Goal: Register for event/course

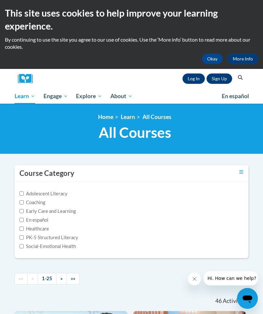
click at [213, 58] on button "Okay" at bounding box center [212, 59] width 21 height 10
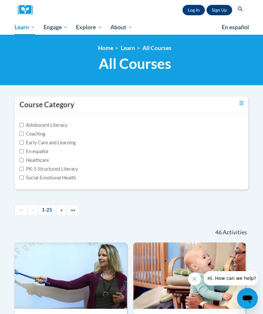
click at [196, 13] on link "Log In" at bounding box center [194, 10] width 22 height 10
click at [23, 132] on input "Coaching" at bounding box center [21, 134] width 4 height 4
checkbox input "true"
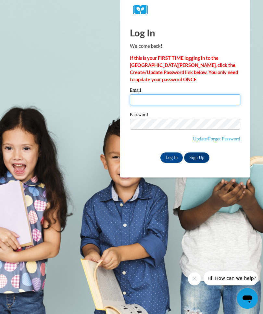
click at [133, 105] on input "Email" at bounding box center [185, 99] width 110 height 11
type input "cy.toby@icloud.com"
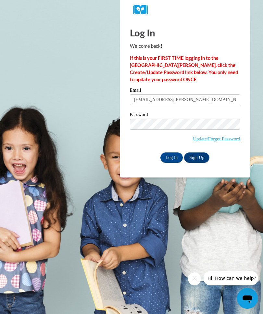
click at [172, 159] on input "Log In" at bounding box center [172, 157] width 23 height 10
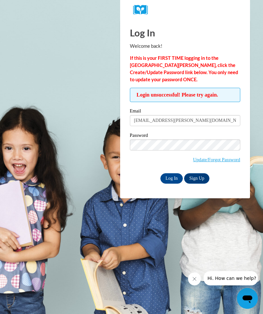
click at [199, 159] on link "Update/Forgot Password" at bounding box center [216, 159] width 47 height 5
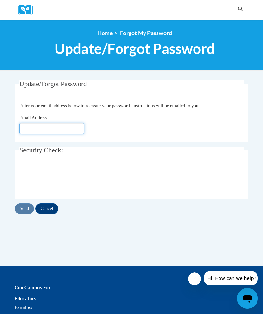
click at [31, 125] on input "Email Address" at bounding box center [51, 128] width 65 height 11
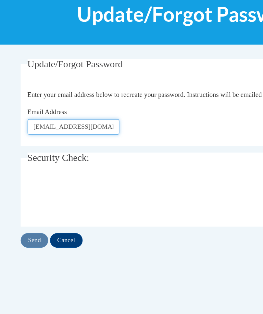
type input "cy.toby@icloud.com"
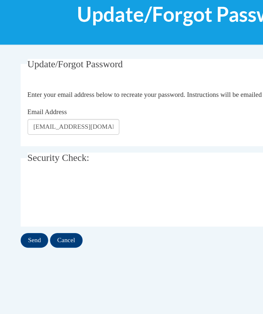
click at [25, 203] on input "Send" at bounding box center [24, 208] width 19 height 10
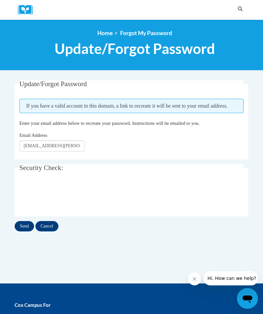
click at [21, 225] on input "Send" at bounding box center [24, 226] width 19 height 10
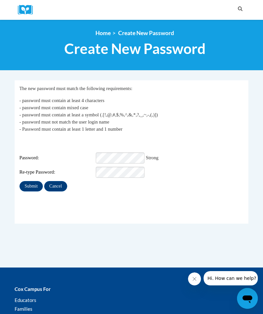
click at [31, 181] on input "Submit" at bounding box center [30, 186] width 23 height 10
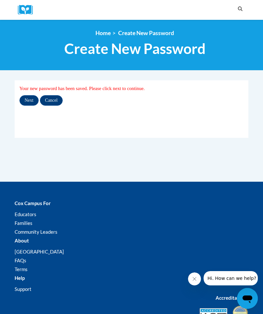
click at [27, 98] on input "Next" at bounding box center [28, 100] width 19 height 10
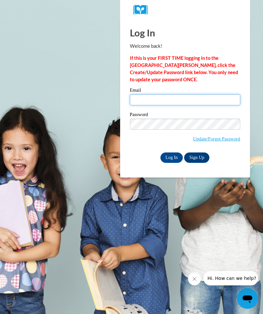
click at [140, 100] on input "Email" at bounding box center [185, 99] width 110 height 11
type input "cy.toby@icloud.com"
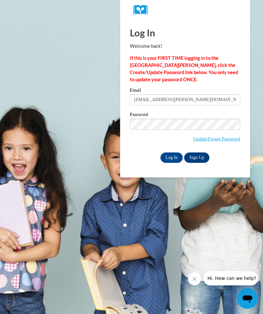
click at [173, 154] on input "Log In" at bounding box center [172, 157] width 23 height 10
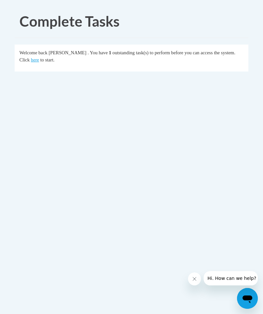
click at [31, 62] on link "here" at bounding box center [35, 59] width 8 height 5
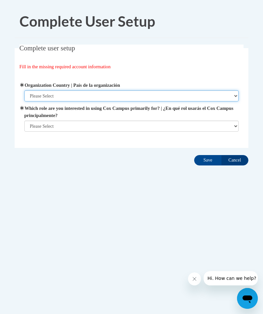
click at [233, 95] on select "Please Select United States | Estados Unidos Outside of the United States | Fue…" at bounding box center [131, 95] width 215 height 11
select select "ad49bcad-a171-4b2e-b99c-48b446064914"
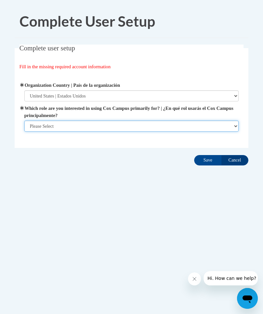
click at [235, 127] on select "Please Select College/University | Colegio/Universidad Community/Nonprofit Part…" at bounding box center [131, 126] width 215 height 11
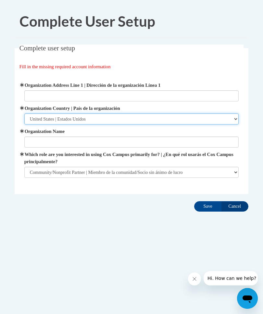
click at [237, 118] on select "Please Select United States | Estados Unidos Outside of the United States | Fue…" at bounding box center [131, 118] width 215 height 11
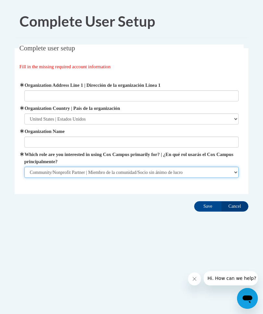
click at [235, 171] on select "Please Select College/University | Colegio/Universidad Community/Nonprofit Part…" at bounding box center [131, 172] width 215 height 11
select select "fbf2d438-af2f-41f8-98f1-81c410e29de3"
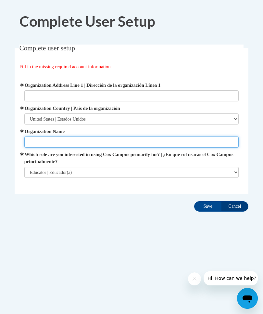
click at [42, 142] on input "Organization Name" at bounding box center [131, 141] width 215 height 11
type input "A Kids world childcare"
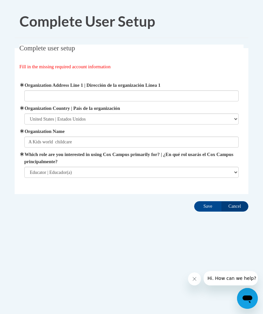
click at [208, 207] on input "Save" at bounding box center [207, 206] width 27 height 10
click at [219, 64] on div "Fill in the missing required account information" at bounding box center [131, 66] width 225 height 7
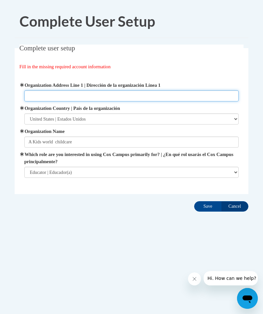
click at [36, 97] on input "Organization Address Line 1 | Dirección de la organización Línea 1" at bounding box center [131, 95] width 215 height 11
type input "25 Kirkland Road Covington GA 30016"
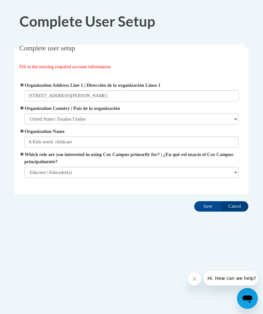
click at [208, 203] on input "Save" at bounding box center [207, 206] width 27 height 10
click at [207, 207] on input "Save" at bounding box center [207, 206] width 27 height 10
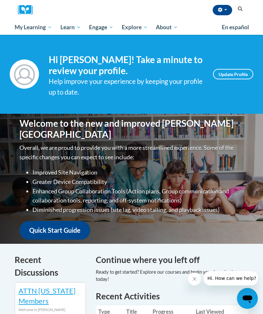
click at [231, 78] on link "Update Profile" at bounding box center [233, 74] width 40 height 10
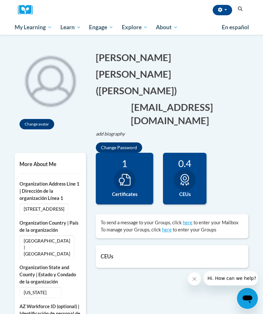
scroll to position [47, 0]
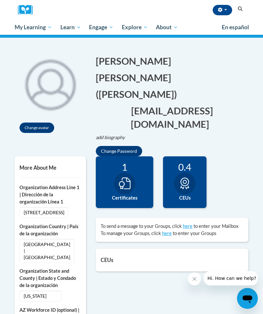
click at [133, 173] on div at bounding box center [124, 184] width 21 height 22
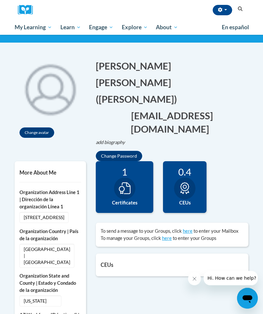
scroll to position [43, 0]
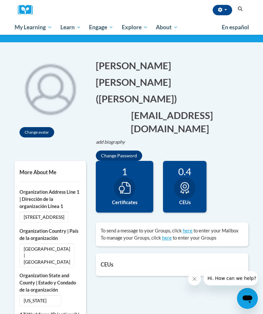
click at [0, 0] on span "Certificates" at bounding box center [0, 0] width 0 height 0
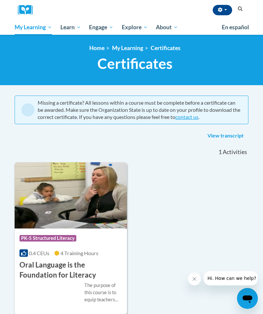
click at [0, 0] on span "My Course Progress" at bounding box center [0, 0] width 0 height 0
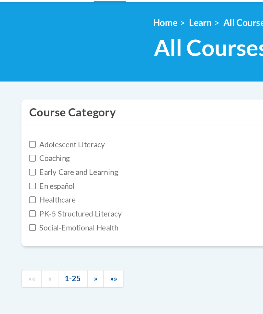
click at [22, 132] on input "Coaching" at bounding box center [21, 134] width 4 height 4
checkbox input "true"
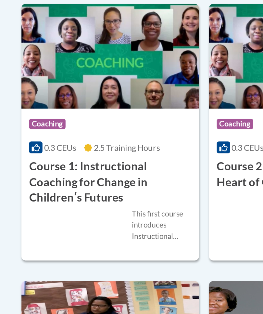
scroll to position [116, 0]
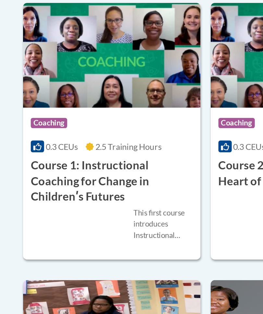
click at [34, 175] on span "Coaching" at bounding box center [30, 178] width 23 height 6
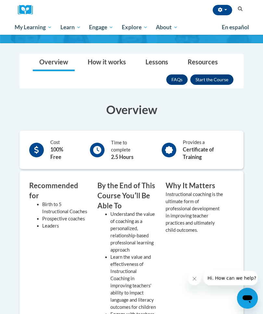
scroll to position [94, 0]
click at [217, 79] on button "Enroll" at bounding box center [211, 79] width 43 height 10
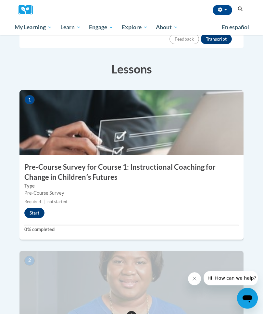
scroll to position [132, 0]
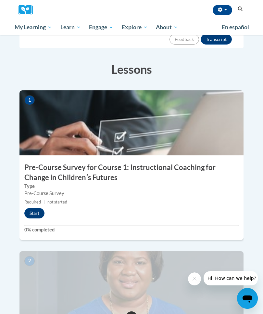
click at [41, 208] on button "Start" at bounding box center [34, 213] width 20 height 10
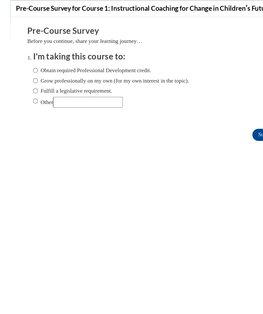
scroll to position [114, 0]
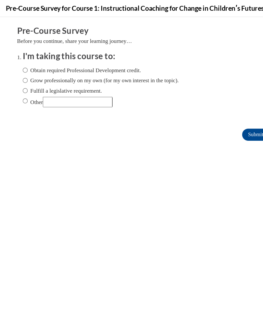
click at [20, 60] on input "Obtain required Professional Development credit." at bounding box center [21, 62] width 4 height 7
radio input "true"
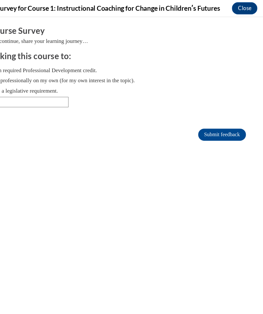
click at [178, 115] on input "Submit feedback" at bounding box center [184, 117] width 41 height 10
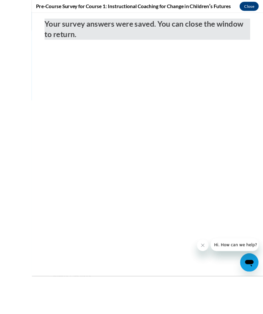
scroll to position [84, 0]
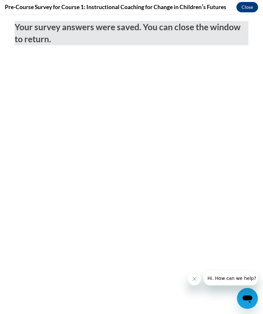
click at [247, 6] on button "Close" at bounding box center [248, 7] width 22 height 10
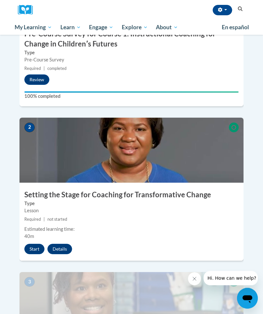
scroll to position [266, 0]
click at [36, 244] on button "Start" at bounding box center [34, 249] width 20 height 10
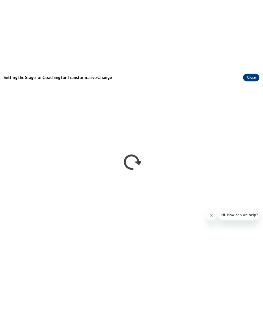
scroll to position [470, 0]
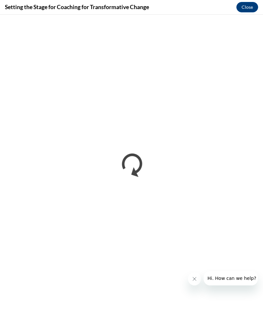
click at [195, 280] on icon "Close message from company" at bounding box center [194, 278] width 5 height 5
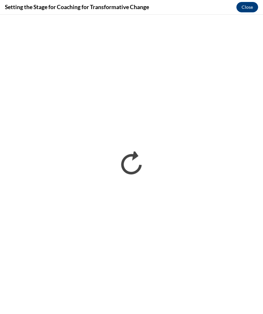
scroll to position [1024, 0]
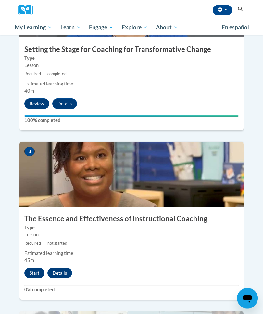
scroll to position [411, 0]
click at [36, 268] on button "Start" at bounding box center [34, 273] width 20 height 10
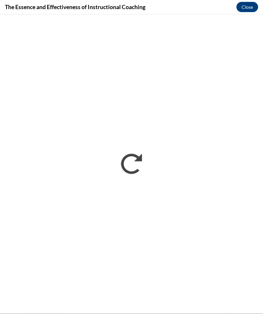
scroll to position [433, 0]
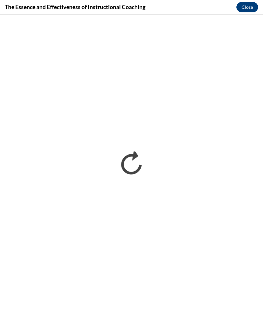
click at [247, 6] on button "Close" at bounding box center [248, 7] width 22 height 10
